Goal: Task Accomplishment & Management: Use online tool/utility

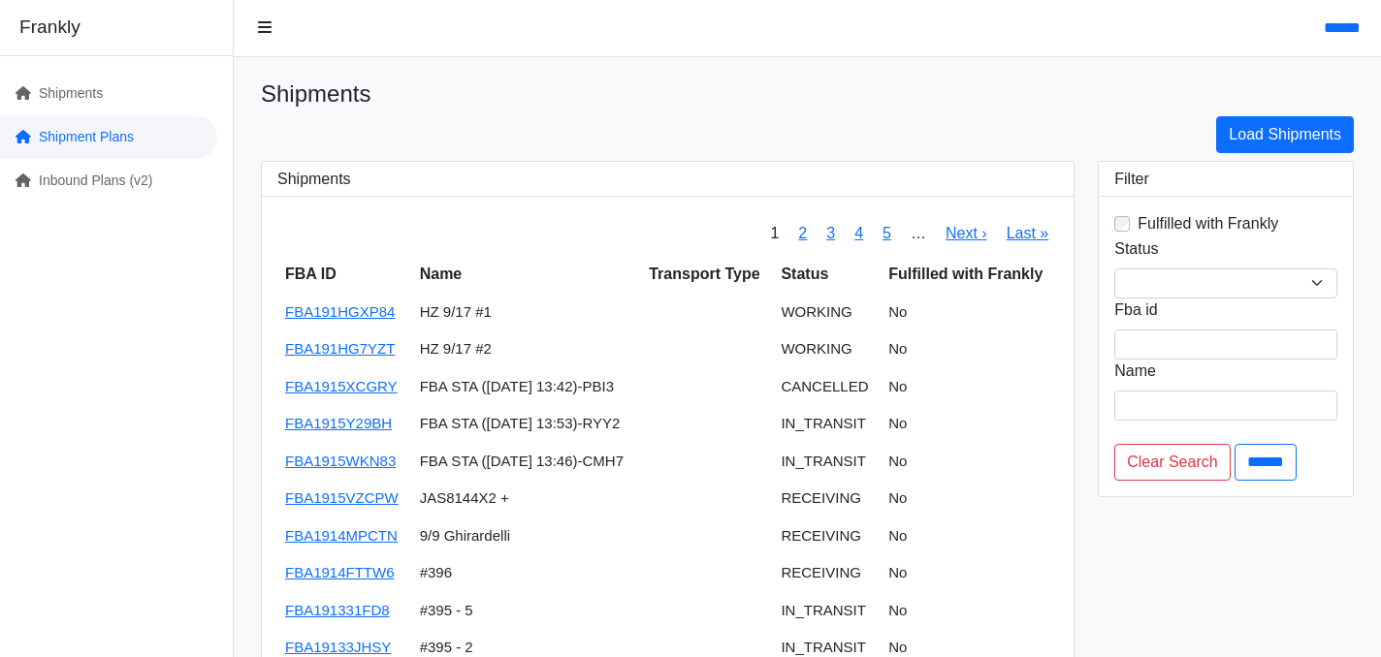
click at [83, 152] on link "Shipment Plans" at bounding box center [108, 137] width 217 height 44
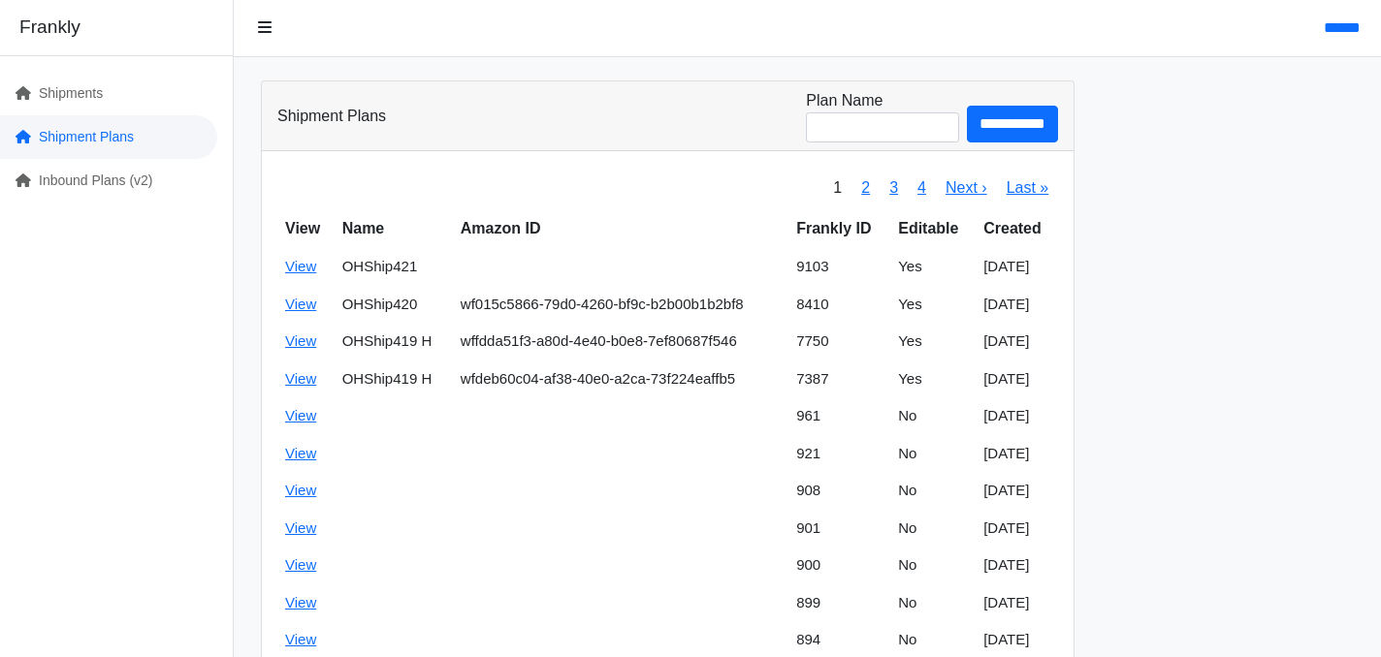
click at [104, 140] on link "Shipment Plans" at bounding box center [108, 137] width 217 height 44
click at [103, 164] on link "Inbound Plans (v2)" at bounding box center [108, 181] width 217 height 44
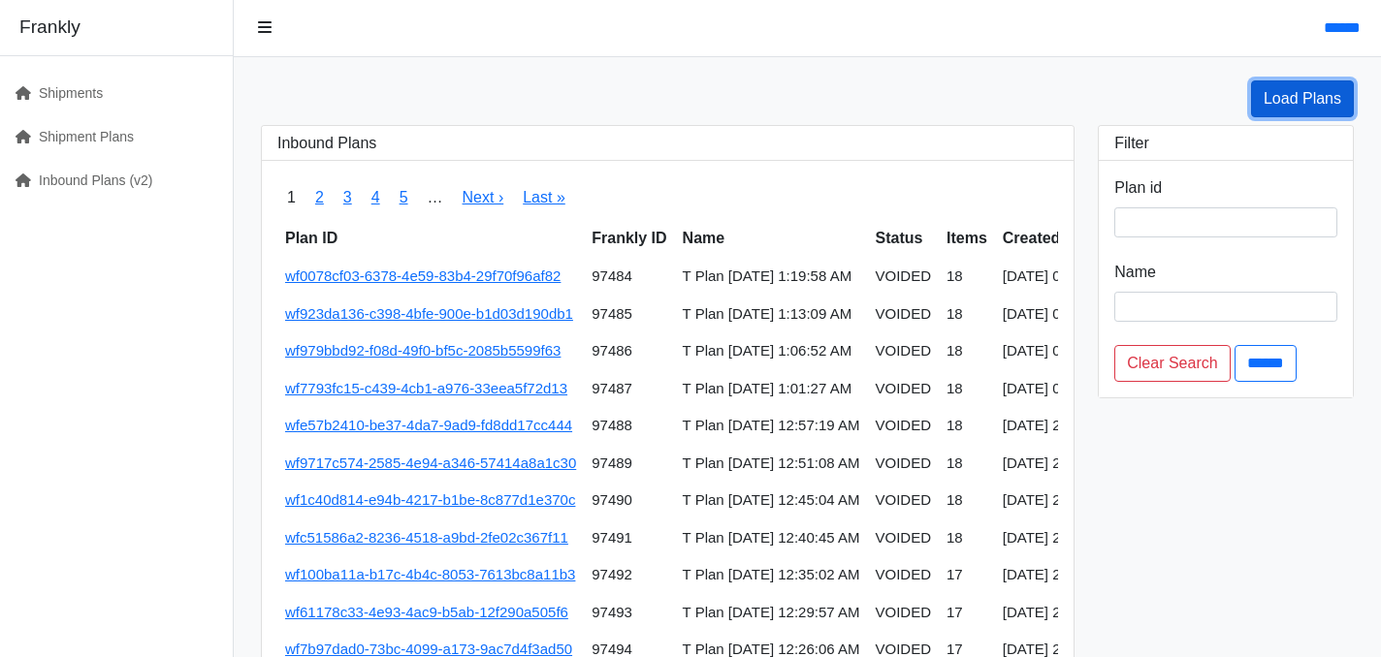
click at [1274, 95] on link "Load Plans" at bounding box center [1302, 98] width 103 height 37
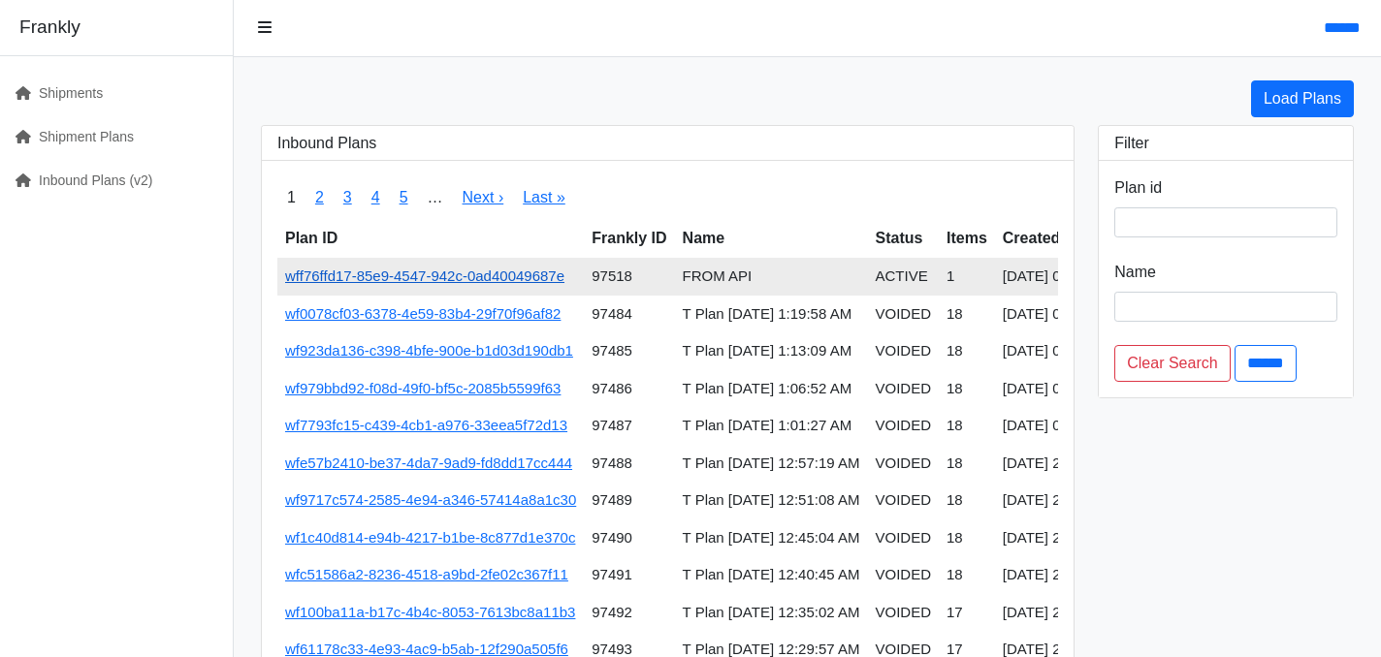
click at [509, 274] on link "wff76ffd17-85e9-4547-942c-0ad40049687e" at bounding box center [424, 276] width 279 height 16
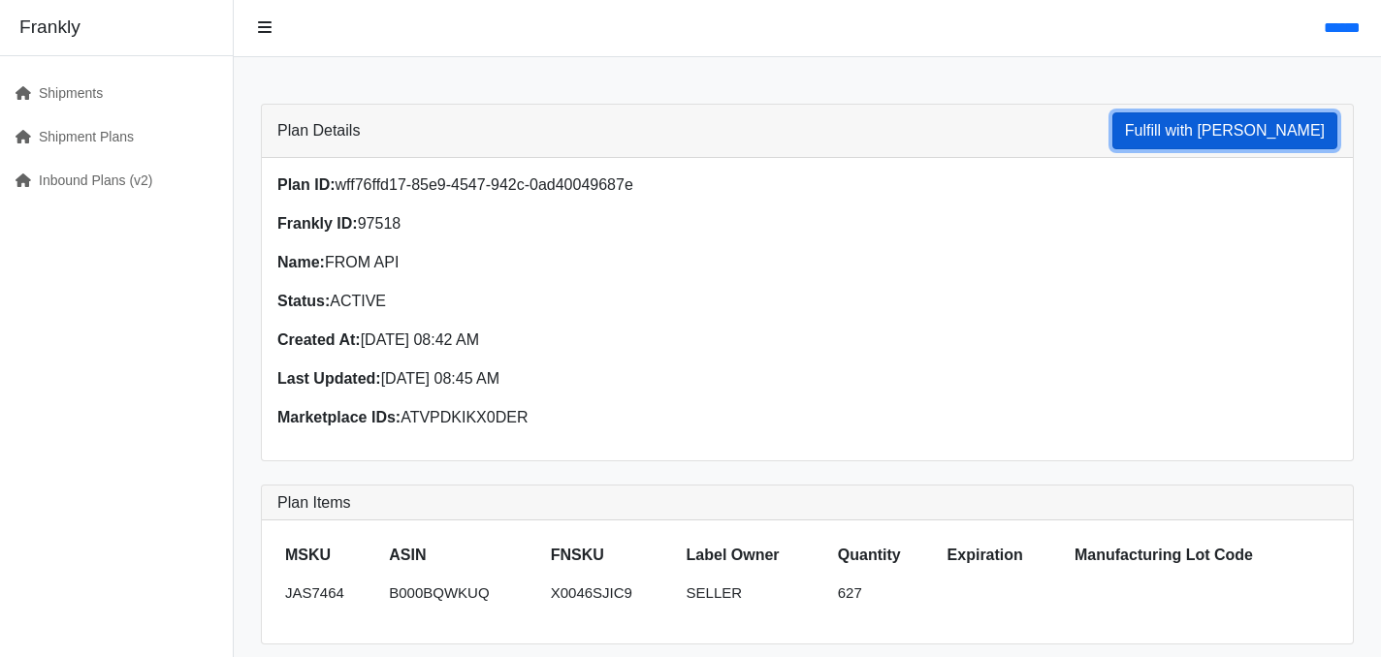
click at [1212, 132] on button "Fulfill with [PERSON_NAME]" at bounding box center [1224, 130] width 225 height 37
